Goal: Use online tool/utility: Utilize a website feature to perform a specific function

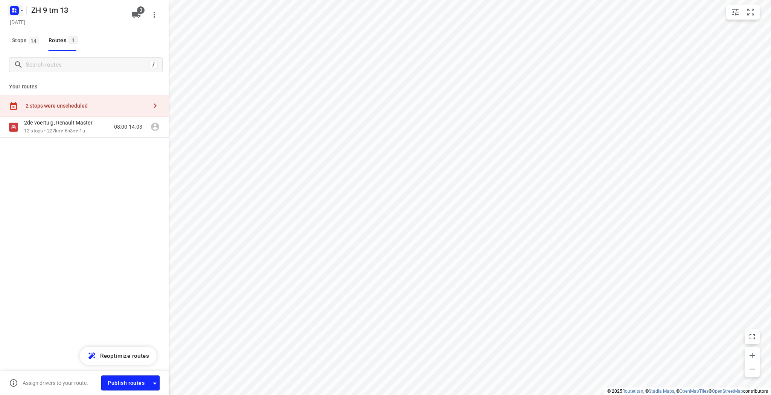
click at [17, 11] on rect "button" at bounding box center [14, 10] width 9 height 9
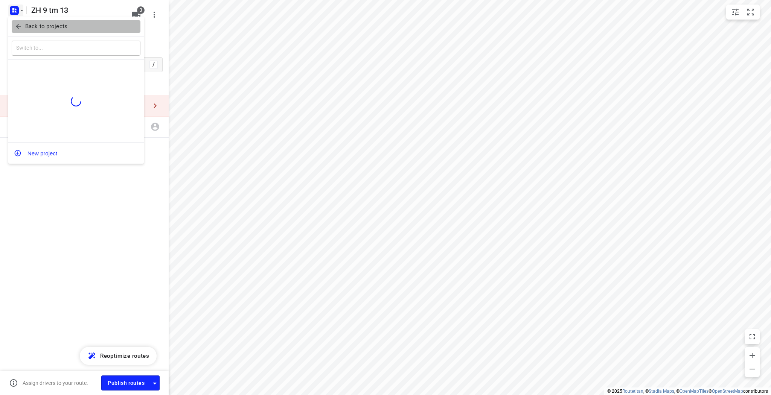
click at [25, 26] on p "Back to projects" at bounding box center [46, 26] width 42 height 9
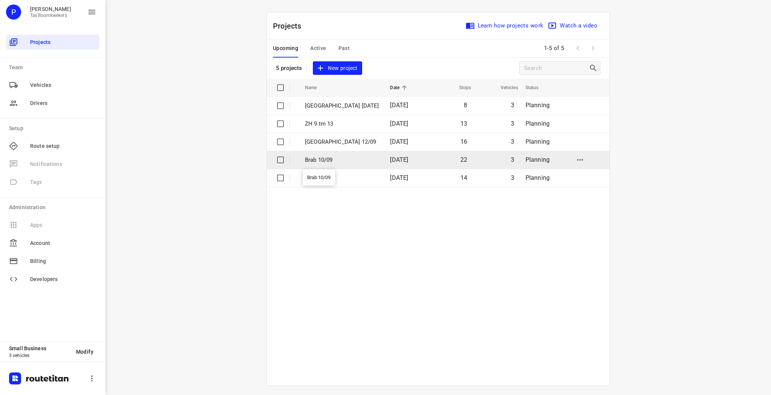
click at [327, 161] on p "Brab 10/09" at bounding box center [342, 160] width 74 height 9
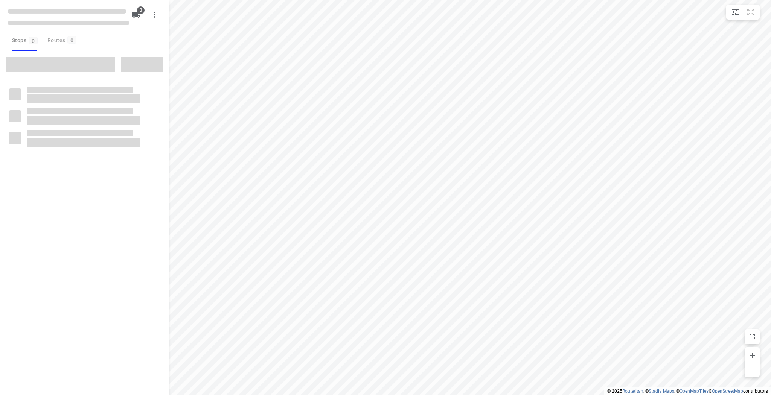
type input "distance"
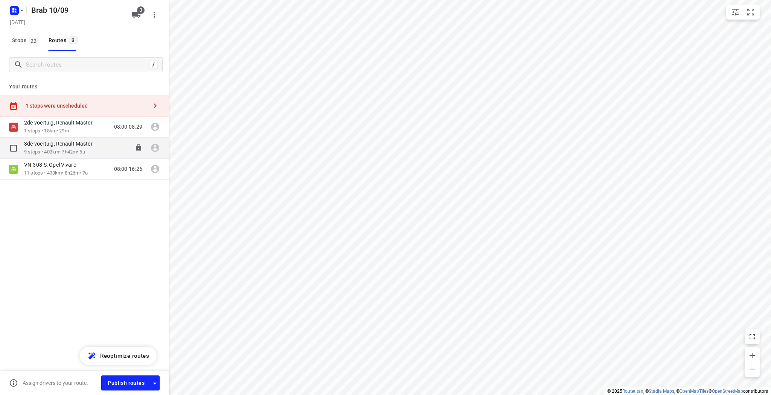
click at [77, 150] on p "9 stops • 403km • 7h42m • 6u" at bounding box center [62, 152] width 76 height 7
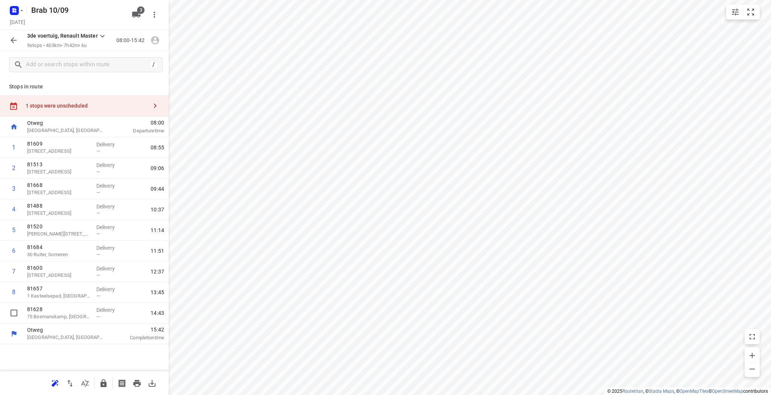
drag, startPoint x: 64, startPoint y: 305, endPoint x: 54, endPoint y: 348, distance: 44.2
click at [54, 352] on div "Stops in route 1 stops were unscheduled [GEOGRAPHIC_DATA], [GEOGRAPHIC_DATA] 08…" at bounding box center [84, 224] width 169 height 293
click at [10, 39] on icon "button" at bounding box center [13, 40] width 9 height 9
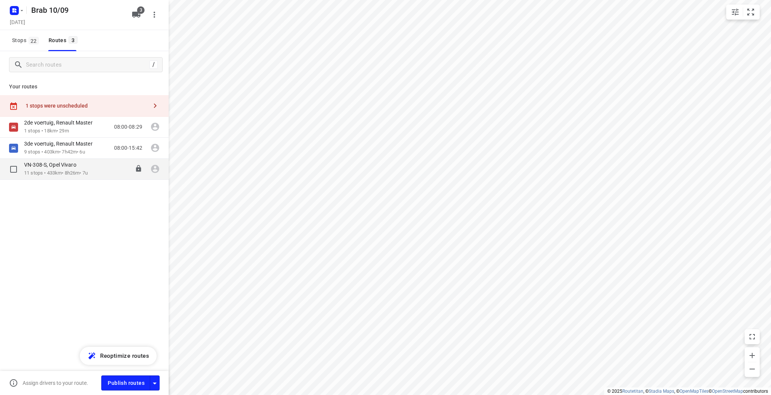
click at [49, 174] on p "11 stops • 433km • 8h26m • 7u" at bounding box center [56, 173] width 64 height 7
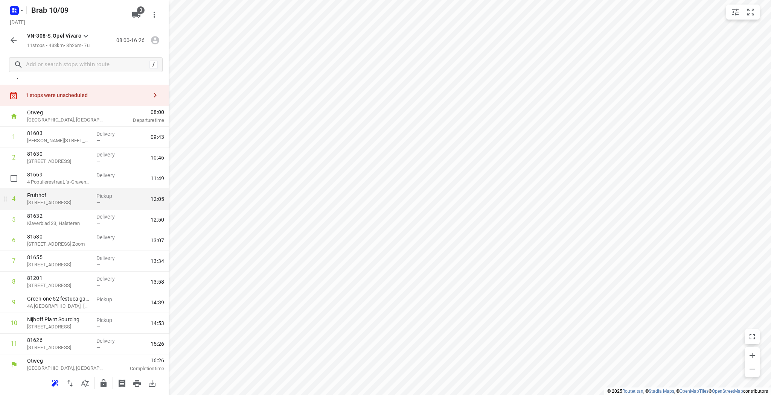
scroll to position [14, 0]
